Goal: Find specific page/section: Find specific page/section

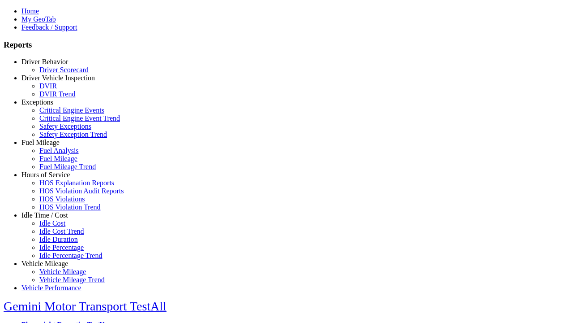
click at [52, 178] on link "Hours of Service" at bounding box center [46, 175] width 48 height 8
click at [58, 186] on link "HOS Explanation Reports" at bounding box center [76, 183] width 75 height 8
